Goal: Transaction & Acquisition: Purchase product/service

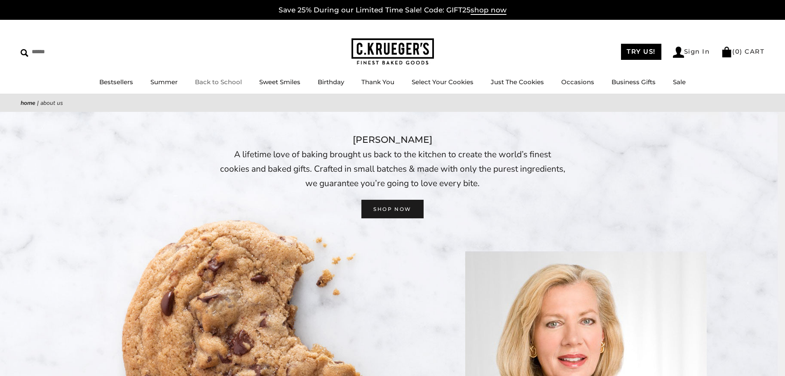
click at [211, 79] on link "Back to School" at bounding box center [218, 82] width 47 height 8
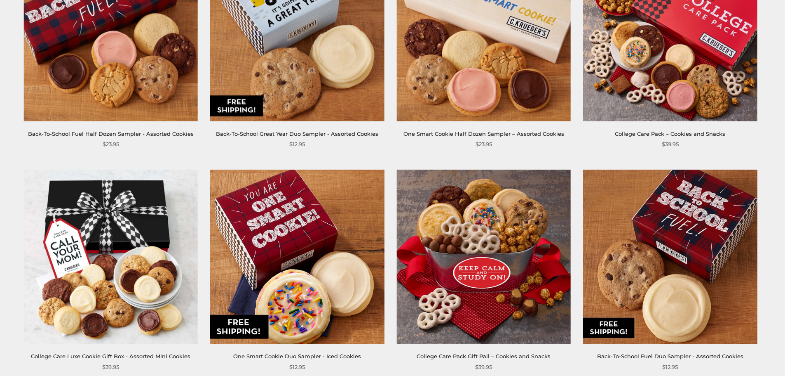
scroll to position [206, 0]
click at [126, 225] on img at bounding box center [111, 256] width 174 height 174
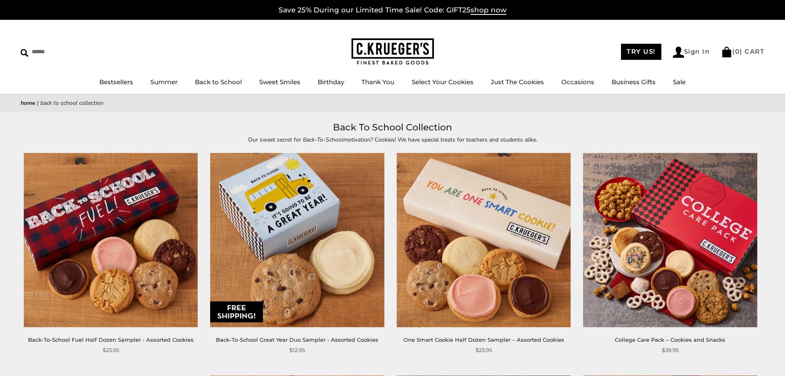
click at [99, 192] on img at bounding box center [111, 240] width 174 height 174
click at [272, 80] on link "Sweet Smiles" at bounding box center [279, 82] width 41 height 8
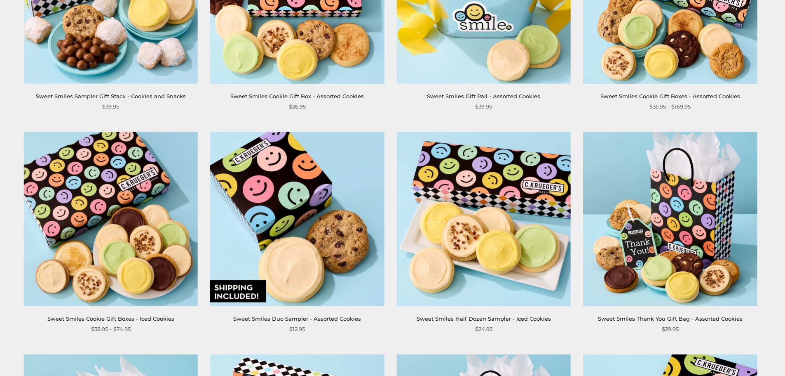
scroll to position [495, 0]
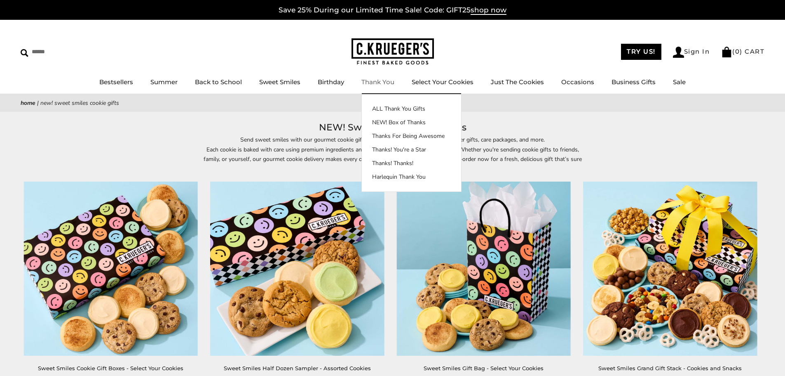
click at [389, 85] on link "Thank You" at bounding box center [378, 82] width 33 height 8
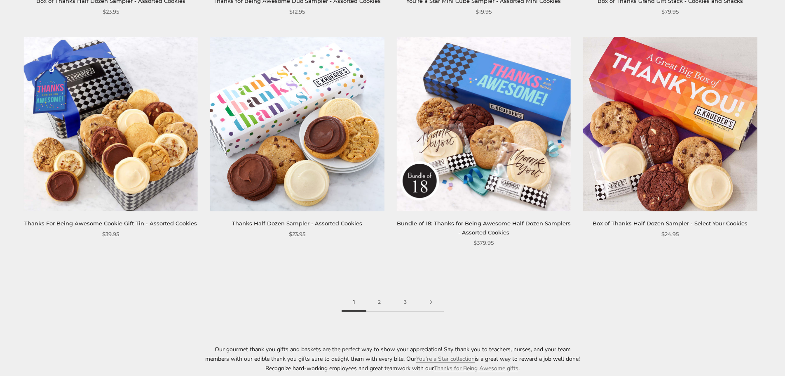
scroll to position [1360, 0]
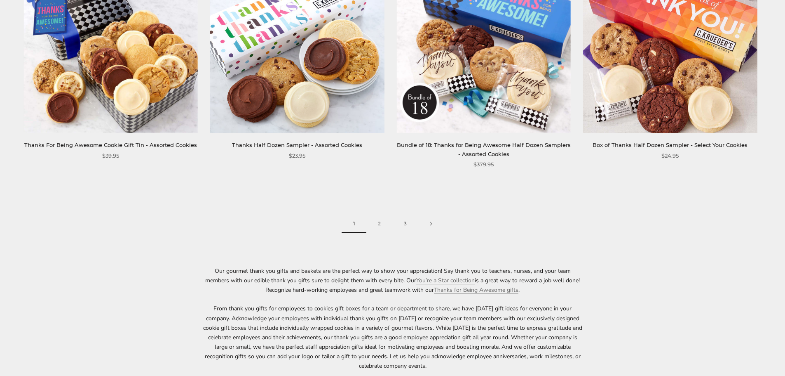
click at [304, 85] on img at bounding box center [297, 45] width 174 height 174
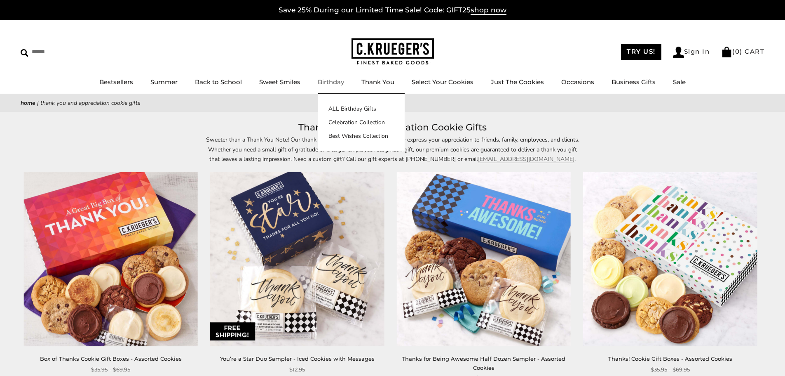
click at [329, 87] on li "Birthday ALL Birthday Gifts Celebration Collection Best Wishes Collection" at bounding box center [331, 82] width 26 height 10
click at [329, 82] on link "Birthday" at bounding box center [331, 82] width 26 height 8
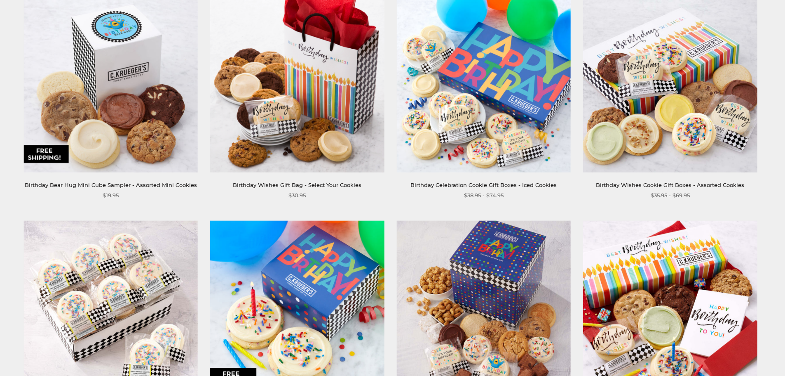
scroll to position [1154, 0]
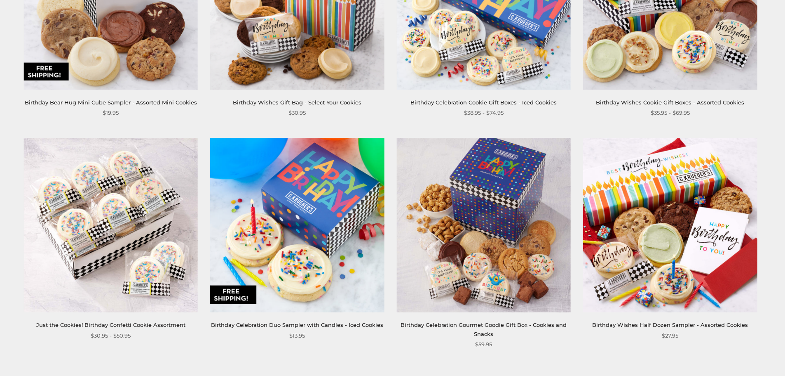
click at [503, 61] on img at bounding box center [484, 2] width 174 height 174
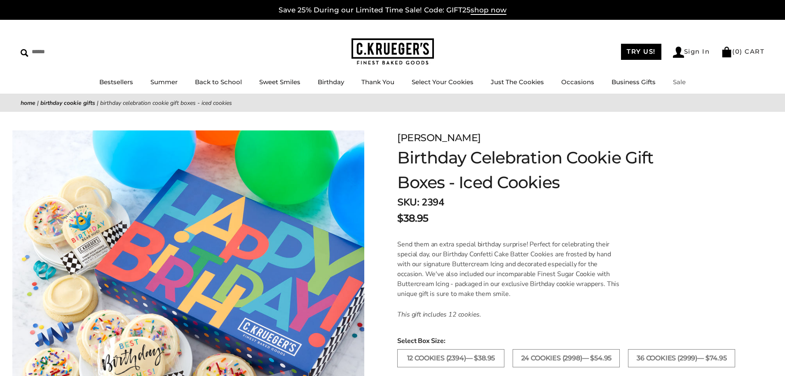
click at [676, 82] on link "Sale" at bounding box center [679, 82] width 13 height 8
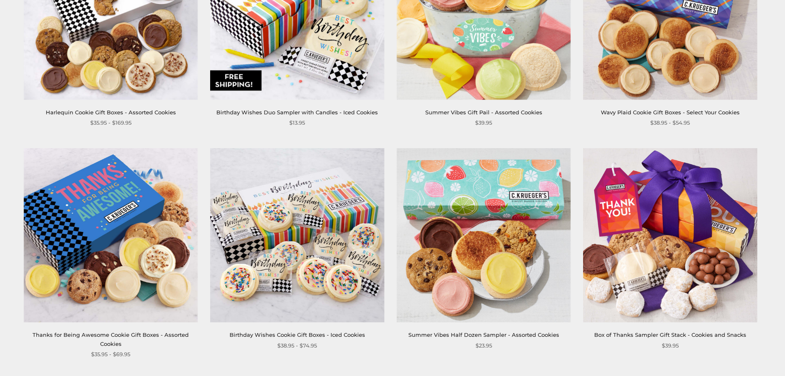
scroll to position [1154, 0]
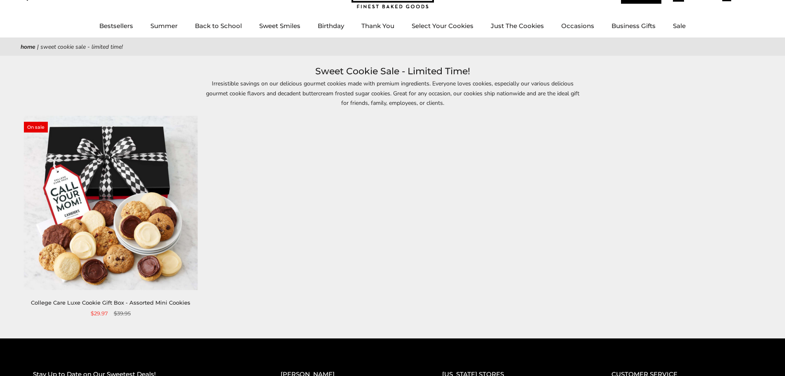
scroll to position [41, 0]
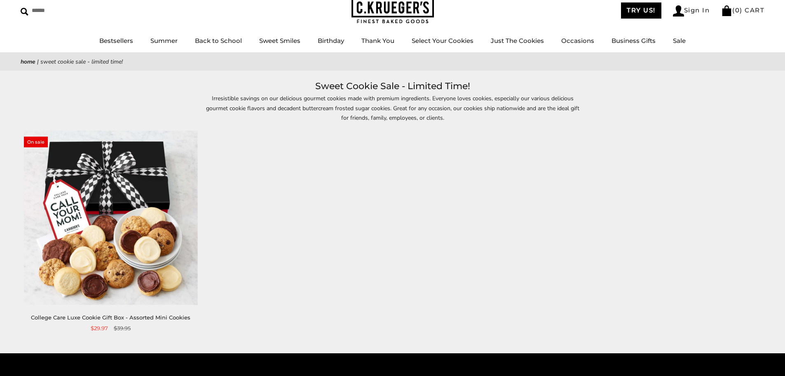
click at [246, 193] on div "**********" at bounding box center [384, 242] width 763 height 222
